Goal: Information Seeking & Learning: Learn about a topic

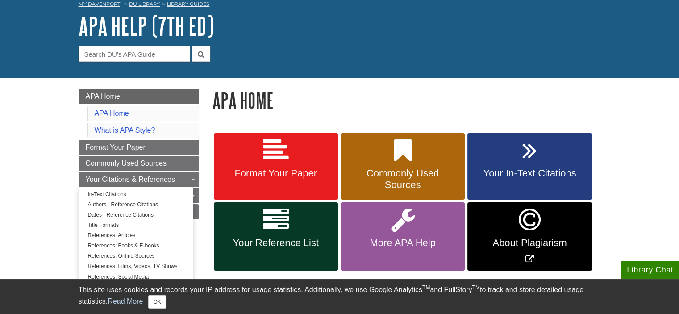
scroll to position [89, 0]
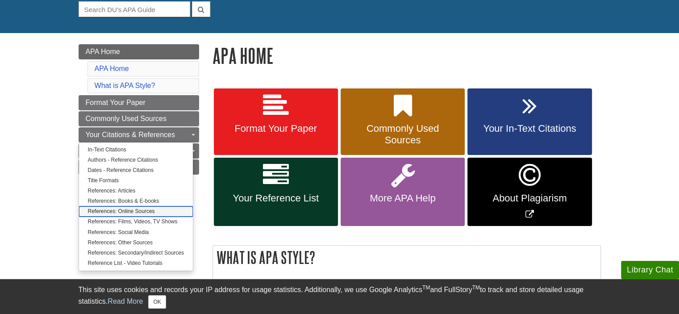
click at [135, 212] on link "References: Online Sources" at bounding box center [136, 211] width 114 height 10
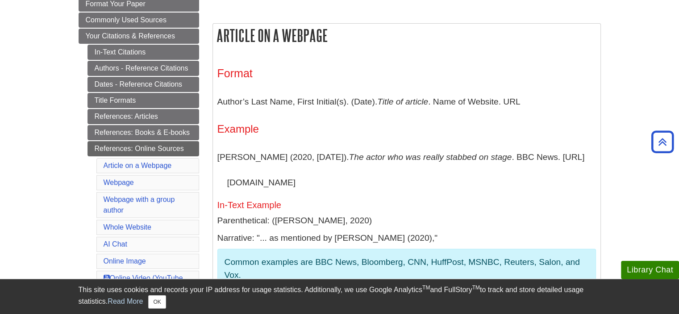
scroll to position [134, 0]
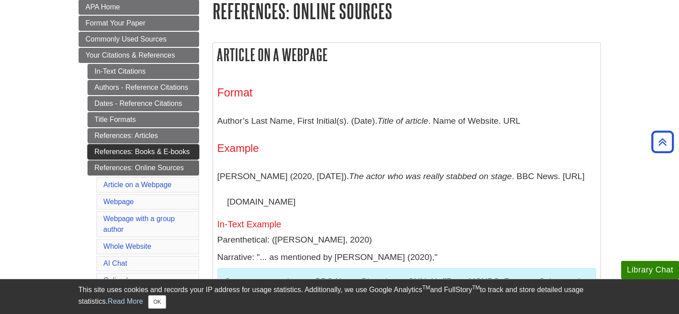
click at [145, 146] on link "References: Books & E-books" at bounding box center [143, 151] width 112 height 15
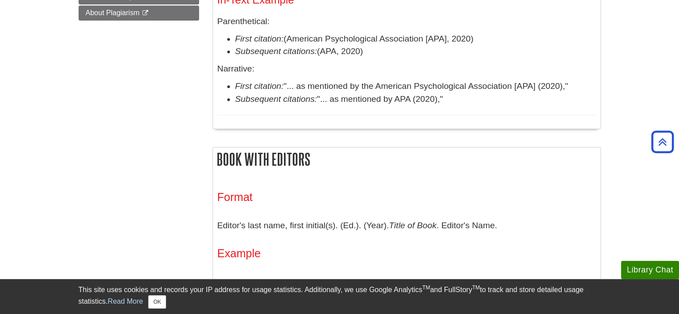
scroll to position [625, 0]
